Goal: Check status: Check status

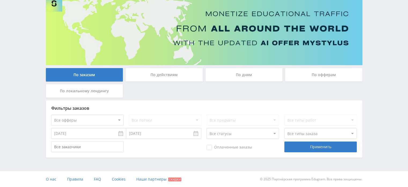
click at [230, 76] on div "По дням" at bounding box center [244, 74] width 77 height 13
click at [0, 0] on input "По дням" at bounding box center [0, 0] width 0 height 0
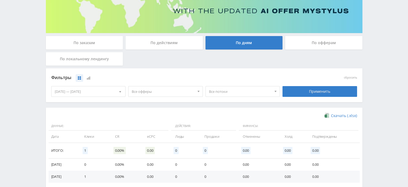
scroll to position [96, 0]
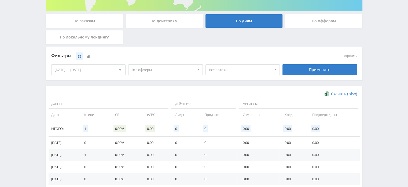
click at [277, 67] on div at bounding box center [276, 69] width 8 height 10
click at [254, 55] on div "Фильтры" at bounding box center [165, 56] width 229 height 8
click at [195, 68] on div at bounding box center [199, 69] width 8 height 10
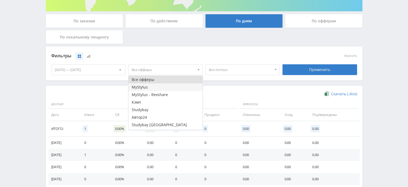
click at [181, 86] on button "MyStylus" at bounding box center [166, 87] width 74 height 8
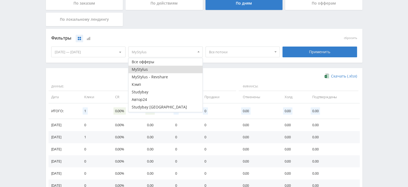
scroll to position [122, 0]
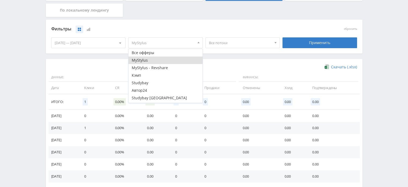
click at [234, 29] on div "Фильтры" at bounding box center [165, 29] width 229 height 8
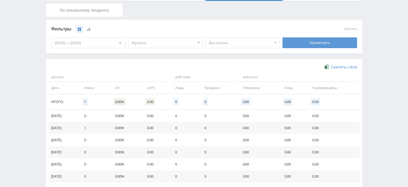
click at [295, 38] on div "Применить" at bounding box center [320, 42] width 75 height 11
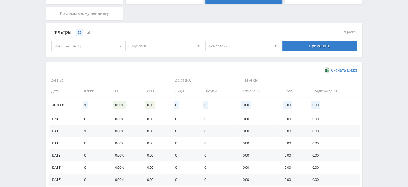
scroll to position [111, 0]
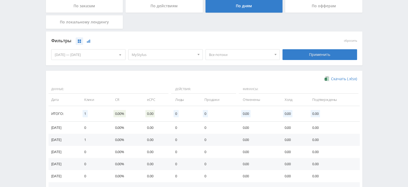
click at [89, 42] on icon at bounding box center [88, 40] width 3 height 3
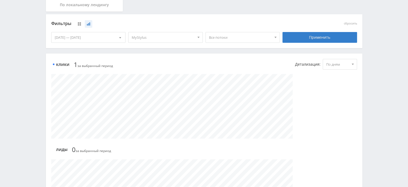
scroll to position [47, 0]
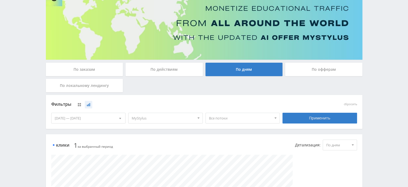
click at [95, 72] on div "По заказам" at bounding box center [84, 69] width 77 height 13
click at [0, 0] on input "По заказам" at bounding box center [0, 0] width 0 height 0
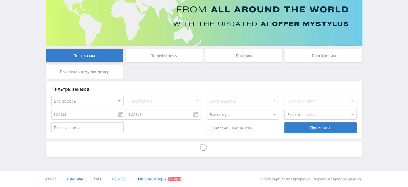
scroll to position [42, 0]
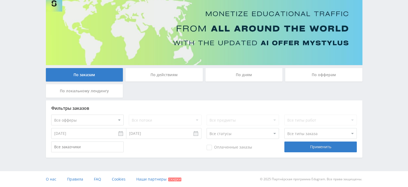
click at [244, 75] on div "По дням" at bounding box center [244, 74] width 77 height 13
click at [0, 0] on input "По дням" at bounding box center [0, 0] width 0 height 0
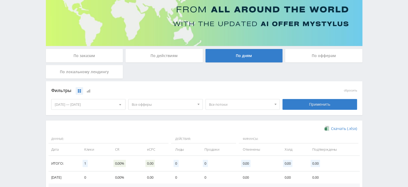
scroll to position [141, 0]
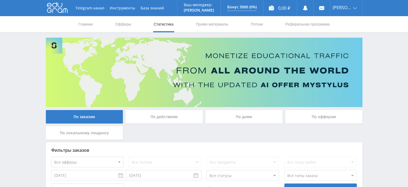
scroll to position [42, 0]
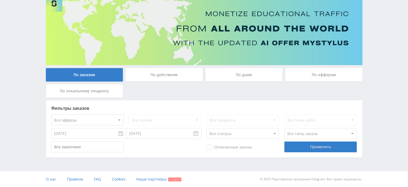
click at [240, 78] on div "По дням" at bounding box center [244, 74] width 77 height 13
click at [0, 0] on input "По дням" at bounding box center [0, 0] width 0 height 0
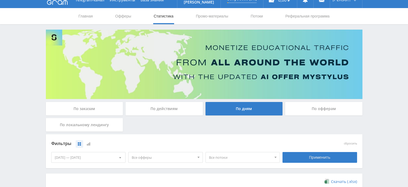
scroll to position [0, 0]
